Goal: Task Accomplishment & Management: Manage account settings

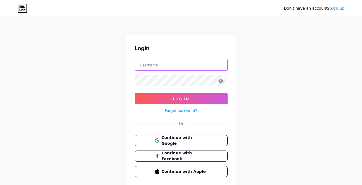
paste input "[EMAIL_ADDRESS][DOMAIN_NAME]"
type input "[EMAIL_ADDRESS][DOMAIN_NAME]"
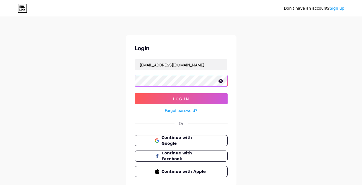
click at [135, 93] on button "Log In" at bounding box center [181, 98] width 93 height 11
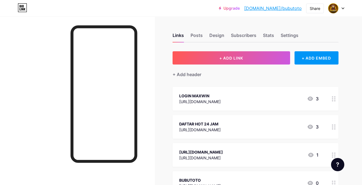
click at [334, 103] on div at bounding box center [333, 99] width 9 height 24
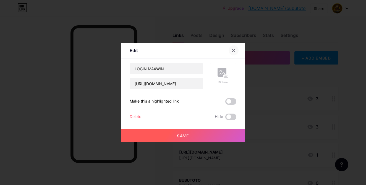
click at [232, 50] on icon at bounding box center [233, 50] width 4 height 4
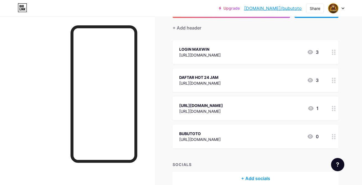
scroll to position [64, 0]
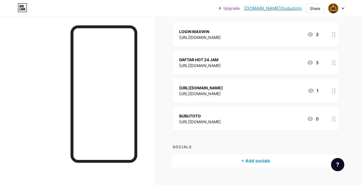
click at [334, 121] on icon at bounding box center [334, 119] width 4 height 5
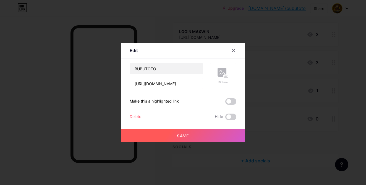
click at [176, 84] on input "[URL][DOMAIN_NAME]" at bounding box center [166, 83] width 73 height 11
paste input "[DOMAIN_NAME][URL]"
type input "[URL][DOMAIN_NAME]"
click at [189, 137] on button "Save" at bounding box center [183, 135] width 124 height 13
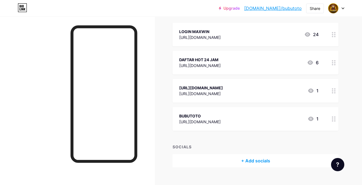
scroll to position [0, 0]
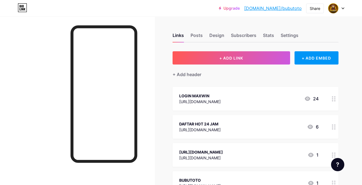
click at [332, 99] on circle at bounding box center [332, 98] width 1 height 1
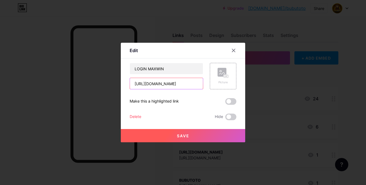
click at [172, 86] on input "[URL][DOMAIN_NAME]" at bounding box center [166, 83] width 73 height 11
paste input "[DOMAIN_NAME]"
click at [150, 84] on input "[URL][DOMAIN_NAME]" at bounding box center [166, 83] width 73 height 11
click at [176, 81] on input "[URL][DOMAIN_NAME]" at bounding box center [166, 83] width 73 height 11
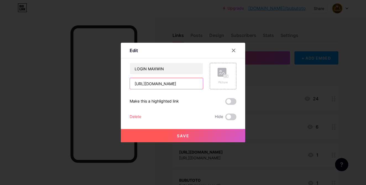
paste input "[DOMAIN_NAME]"
type input "[URL][DOMAIN_NAME]"
click at [187, 134] on span "Save" at bounding box center [183, 136] width 12 height 5
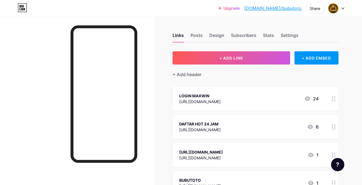
click at [286, 8] on link "[DOMAIN_NAME]/bubutoto" at bounding box center [273, 8] width 58 height 7
